Goal: Task Accomplishment & Management: Complete application form

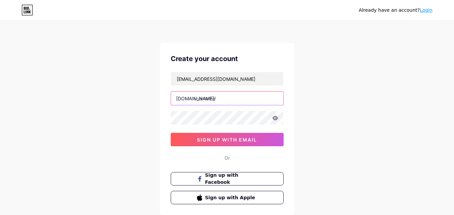
click at [210, 97] on input "text" at bounding box center [227, 98] width 112 height 13
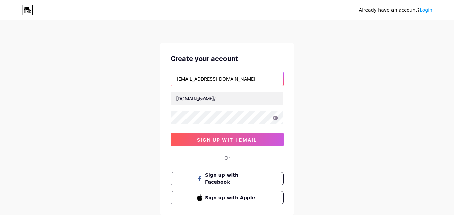
drag, startPoint x: 217, startPoint y: 80, endPoint x: 134, endPoint y: 80, distance: 83.4
click at [134, 80] on div "Already have an account? Login Create your account [EMAIL_ADDRESS][DOMAIN_NAME]…" at bounding box center [227, 128] width 454 height 257
paste input "s"
type input "[EMAIL_ADDRESS][DOMAIN_NAME]"
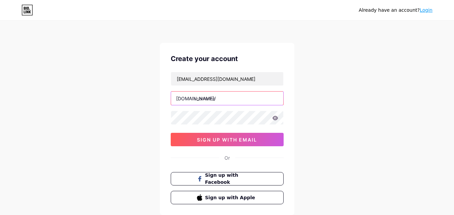
click at [213, 94] on input "text" at bounding box center [227, 98] width 112 height 13
paste input "teserinvestigations"
type input "teserinvestigations"
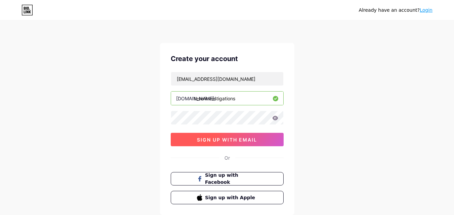
click at [227, 143] on button "sign up with email" at bounding box center [227, 139] width 113 height 13
